Goal: Task Accomplishment & Management: Manage account settings

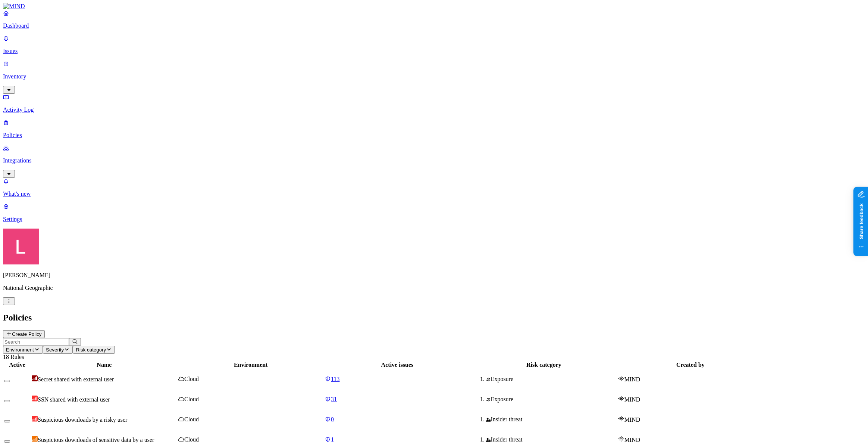
click at [49, 29] on p "Dashboard" at bounding box center [434, 25] width 862 height 7
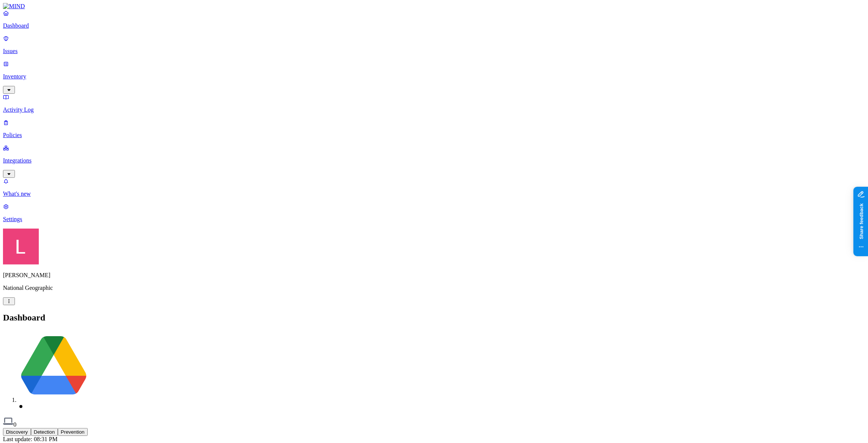
click at [54, 157] on p "Integrations" at bounding box center [434, 160] width 862 height 7
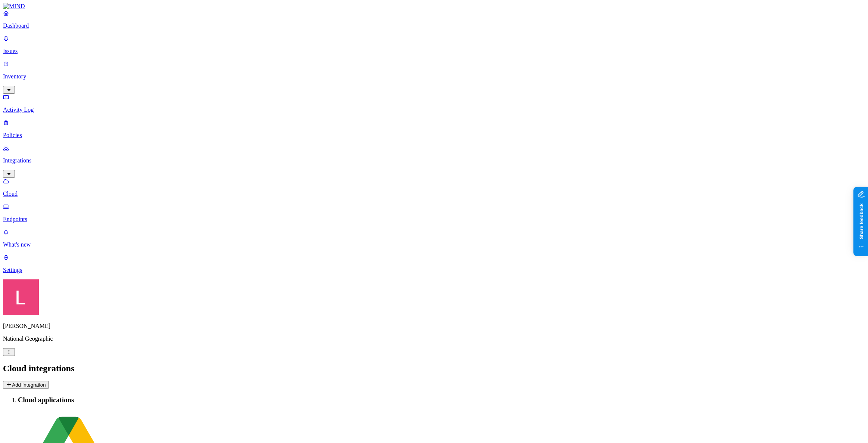
click at [49, 381] on button "Add Integration" at bounding box center [26, 385] width 46 height 8
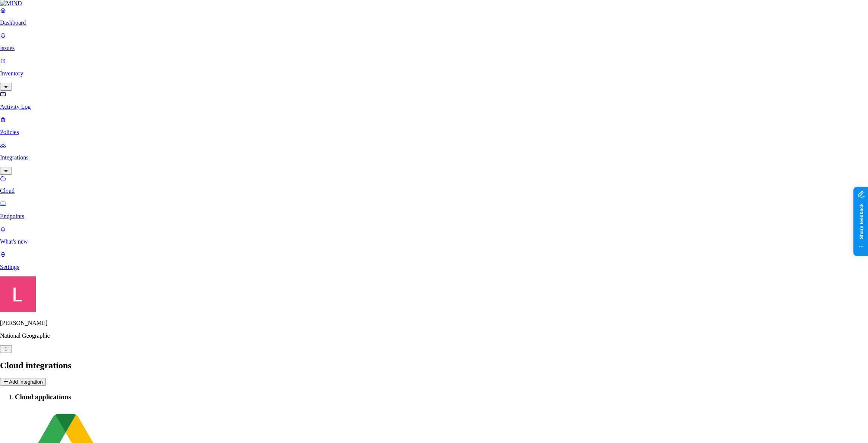
scroll to position [177, 0]
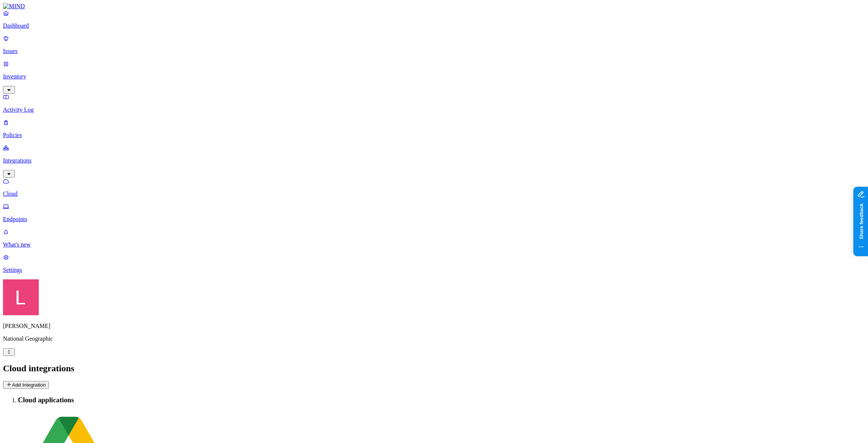
click at [24, 29] on p "Dashboard" at bounding box center [434, 25] width 862 height 7
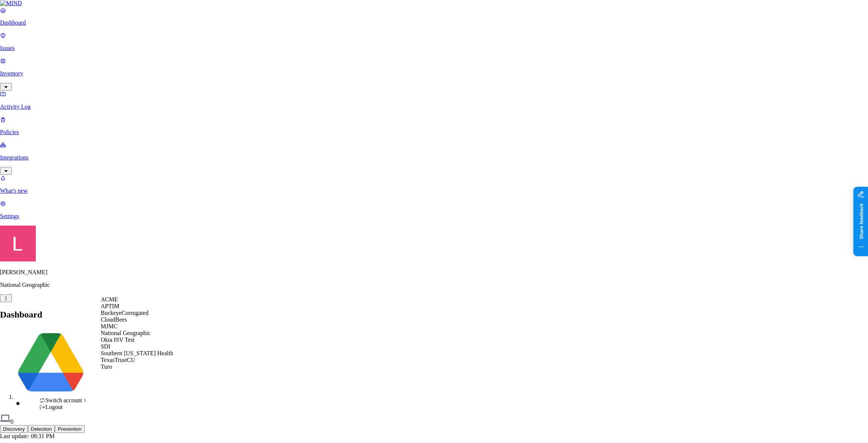
click at [123, 303] on div "ACME" at bounding box center [137, 299] width 72 height 7
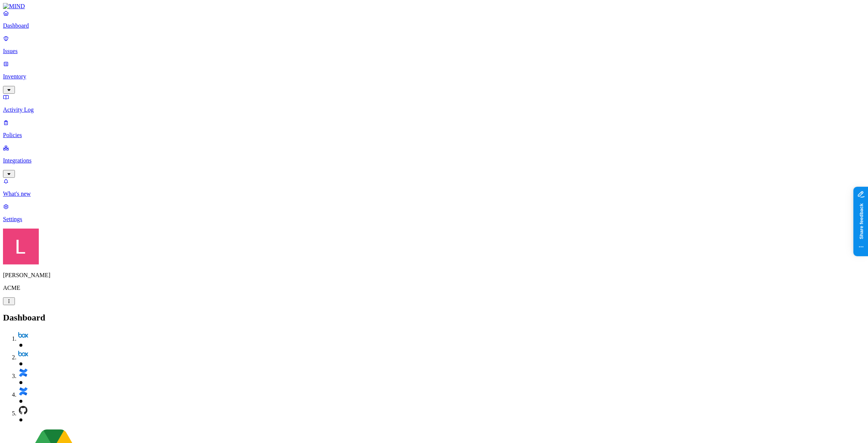
click at [26, 73] on p "Inventory" at bounding box center [434, 76] width 862 height 7
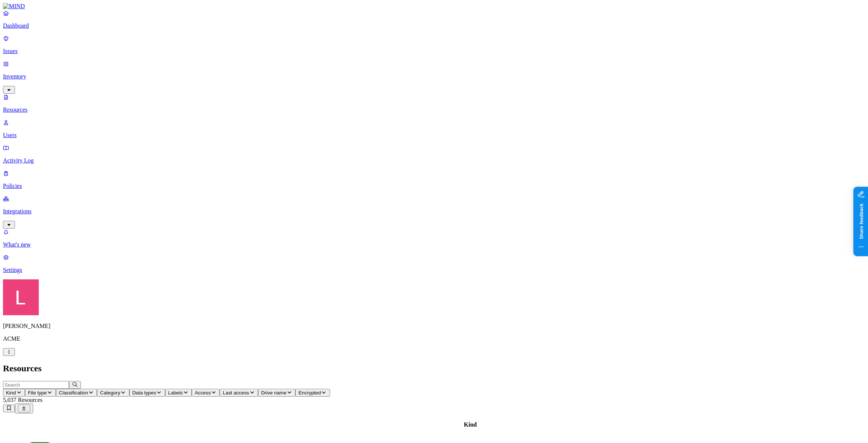
click at [25, 388] on button "Kind" at bounding box center [14, 392] width 22 height 8
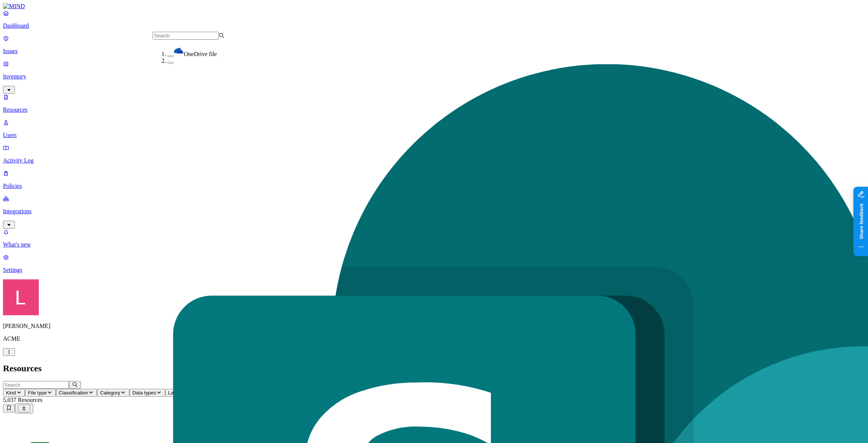
scroll to position [68, 0]
click at [70, 204] on nav "Dashboard Issues Inventory Resources Users Activity Log Policies Integrations W…" at bounding box center [434, 141] width 862 height 263
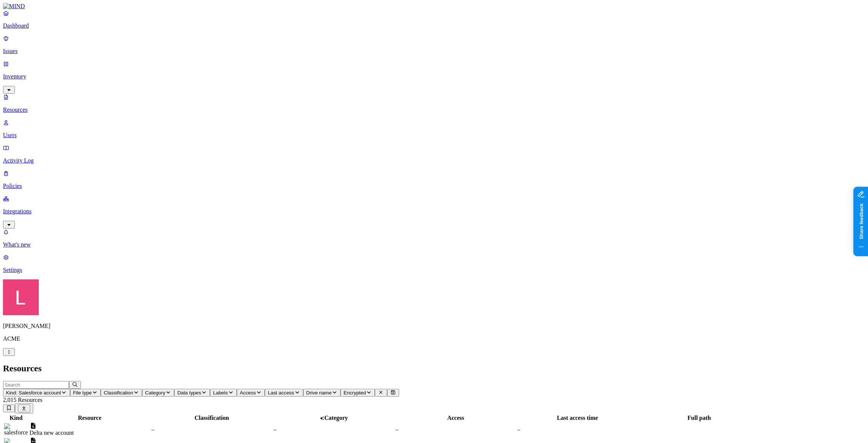
click at [61, 390] on span "Kind: Salesforce account" at bounding box center [33, 393] width 55 height 6
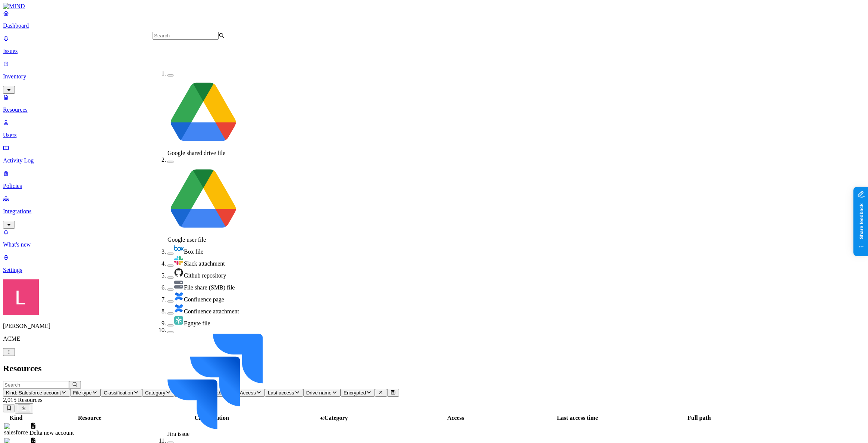
scroll to position [102, 0]
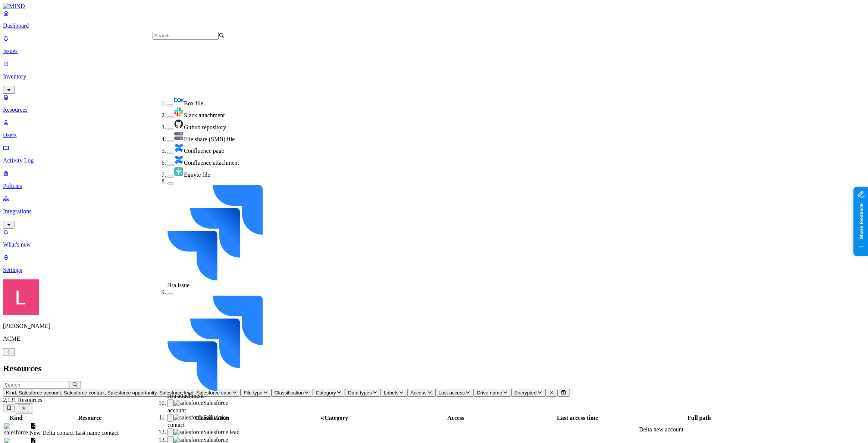
click at [51, 179] on nav "Dashboard Issues Inventory Resources Users Activity Log Policies Integrations W…" at bounding box center [434, 141] width 862 height 263
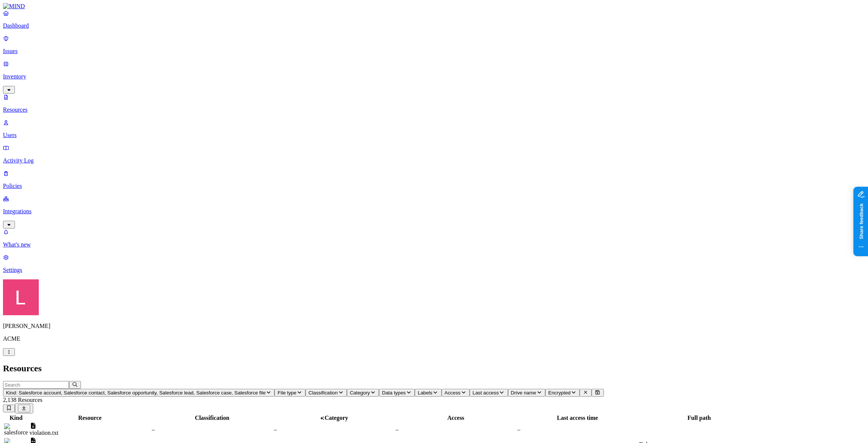
click at [41, 29] on p "Dashboard" at bounding box center [434, 25] width 862 height 7
